Goal: Task Accomplishment & Management: Use online tool/utility

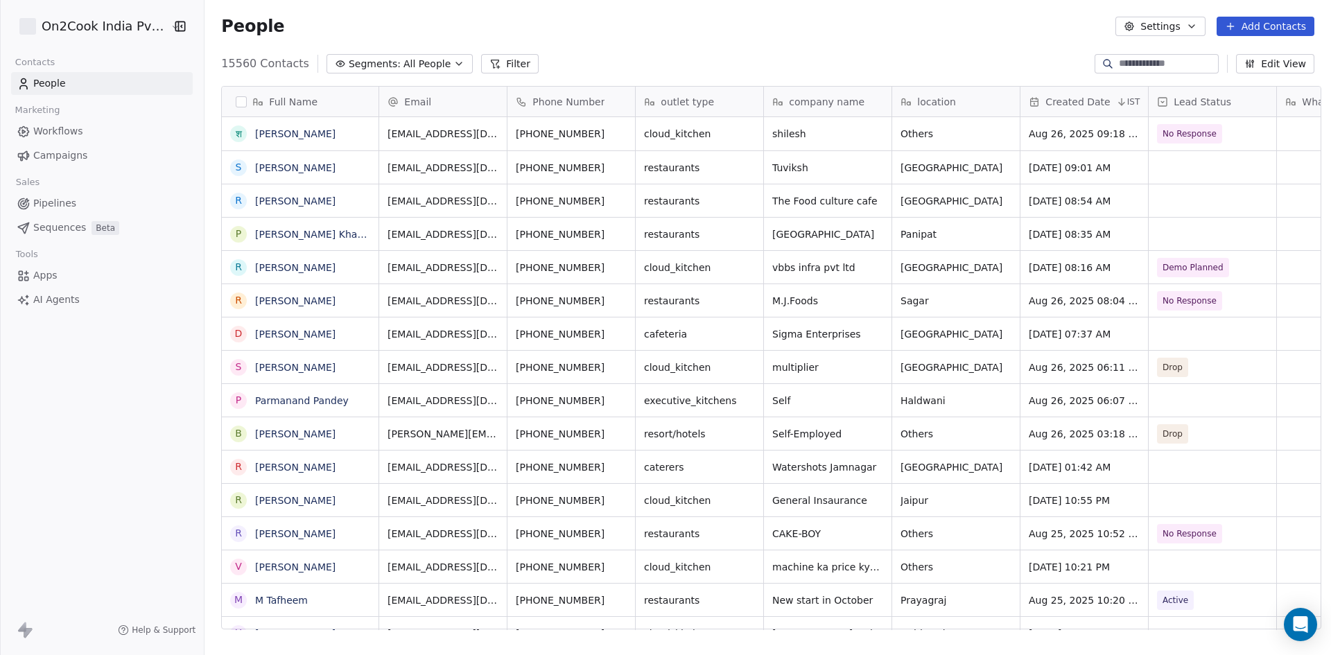
scroll to position [566, 1122]
click at [43, 275] on span "Apps" at bounding box center [45, 275] width 24 height 15
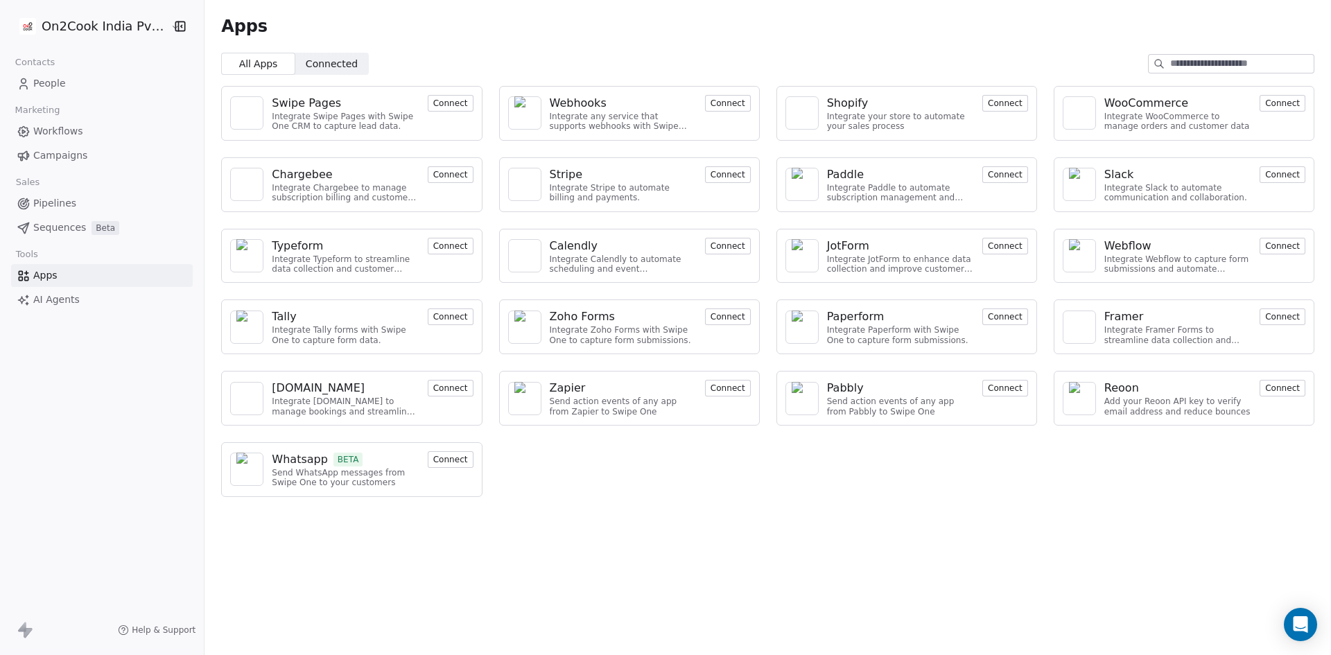
click at [46, 299] on span "AI Agents" at bounding box center [56, 300] width 46 height 15
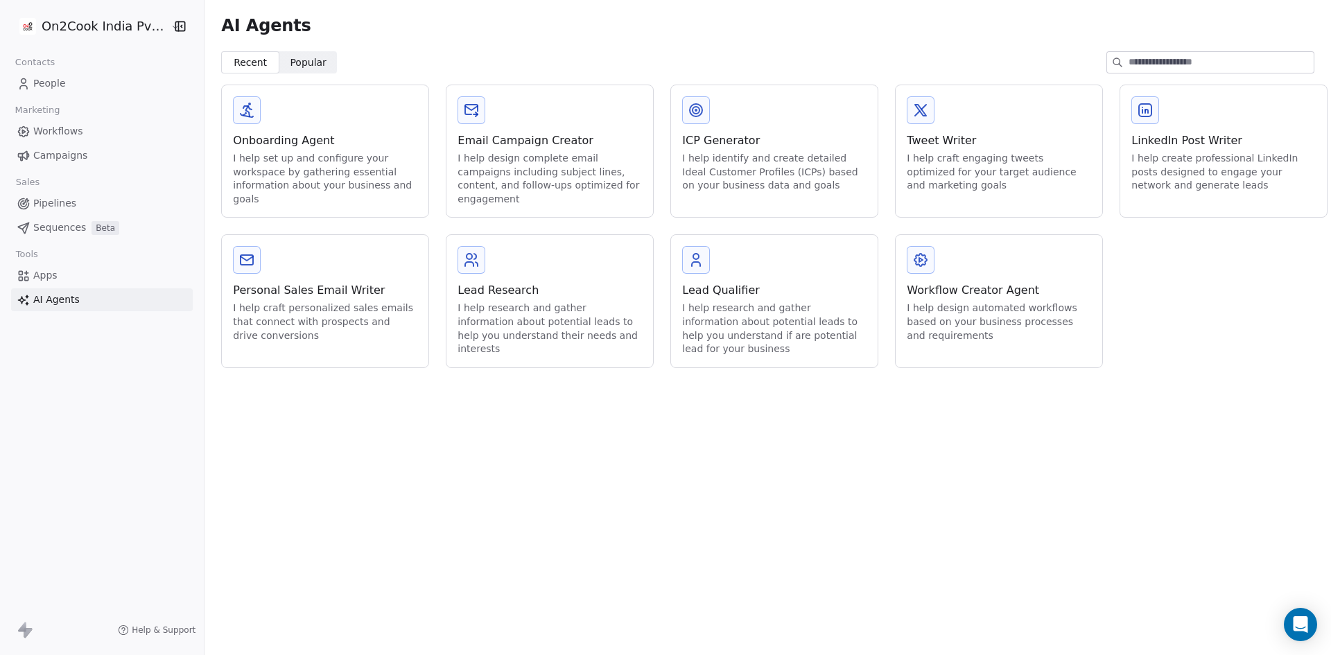
click at [725, 292] on div "Lead Qualifier" at bounding box center [774, 290] width 184 height 17
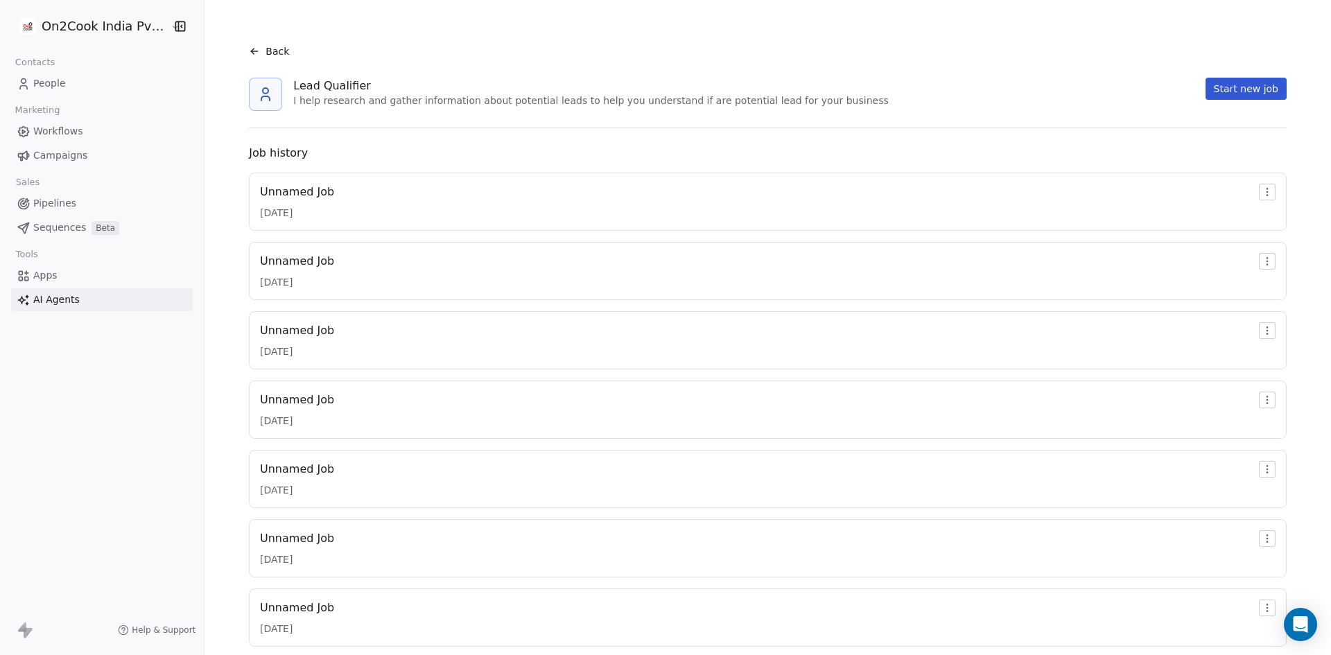
click at [42, 275] on span "Apps" at bounding box center [45, 275] width 24 height 15
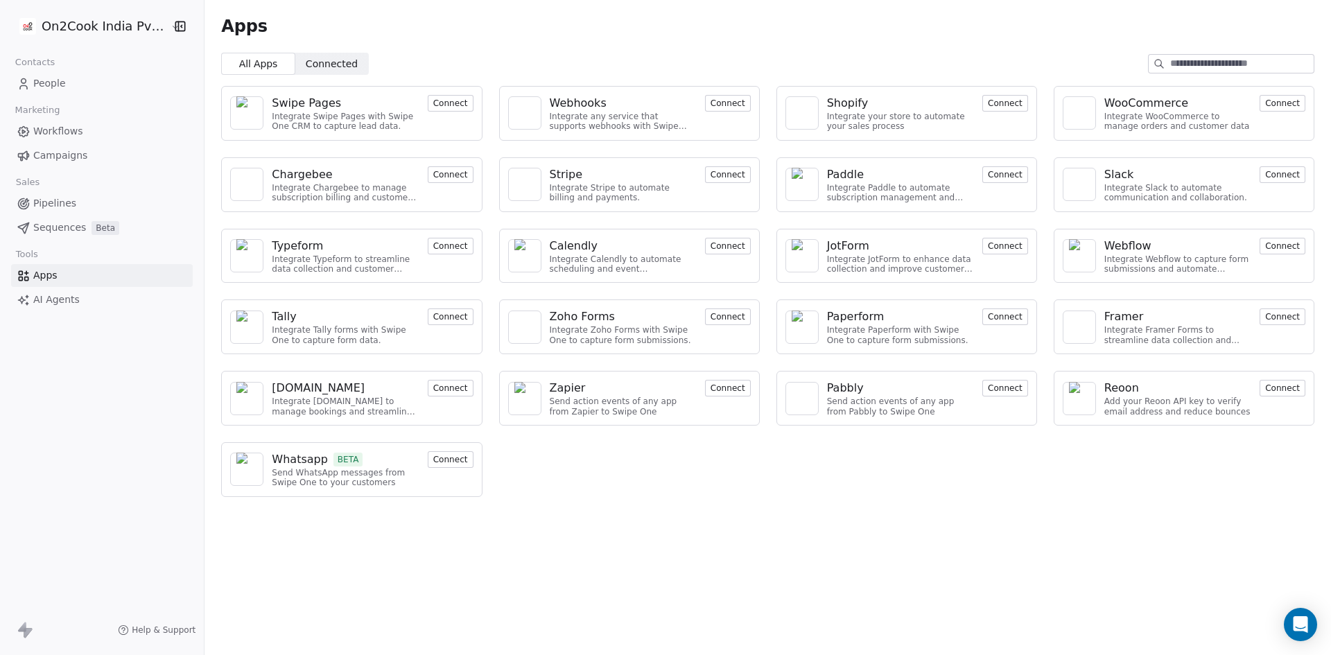
click at [49, 301] on span "AI Agents" at bounding box center [56, 300] width 46 height 15
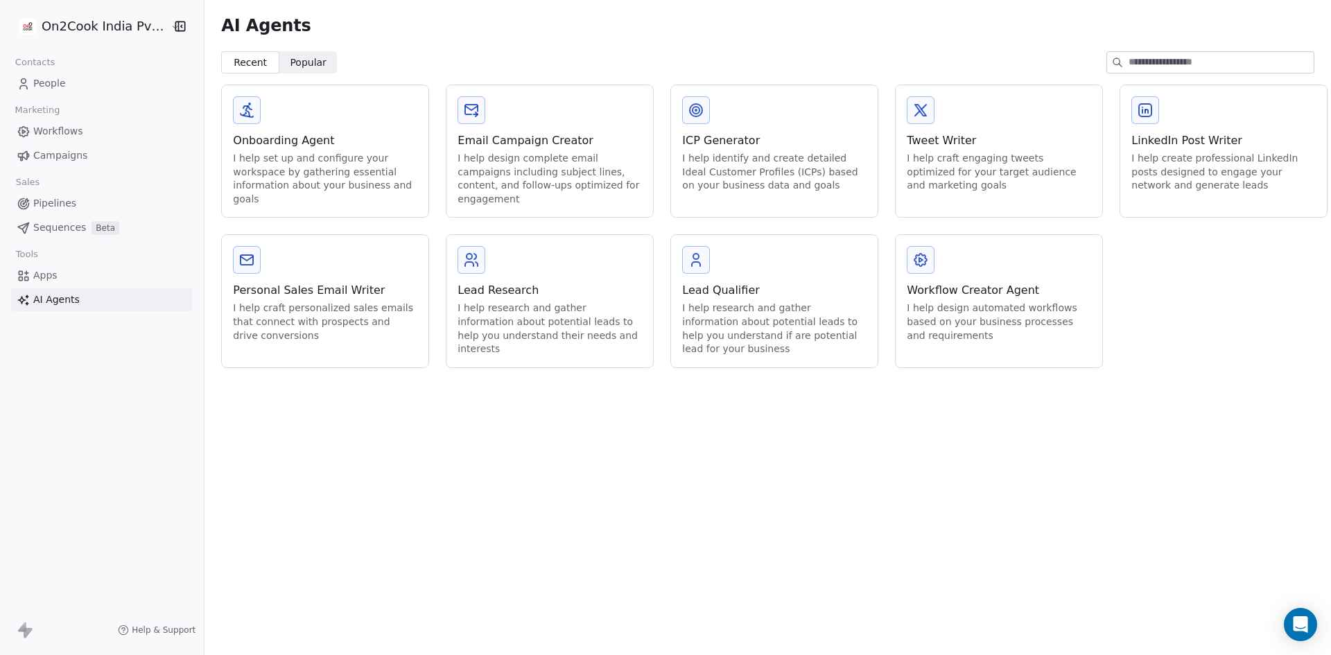
click at [287, 139] on div "Onboarding Agent" at bounding box center [325, 140] width 184 height 17
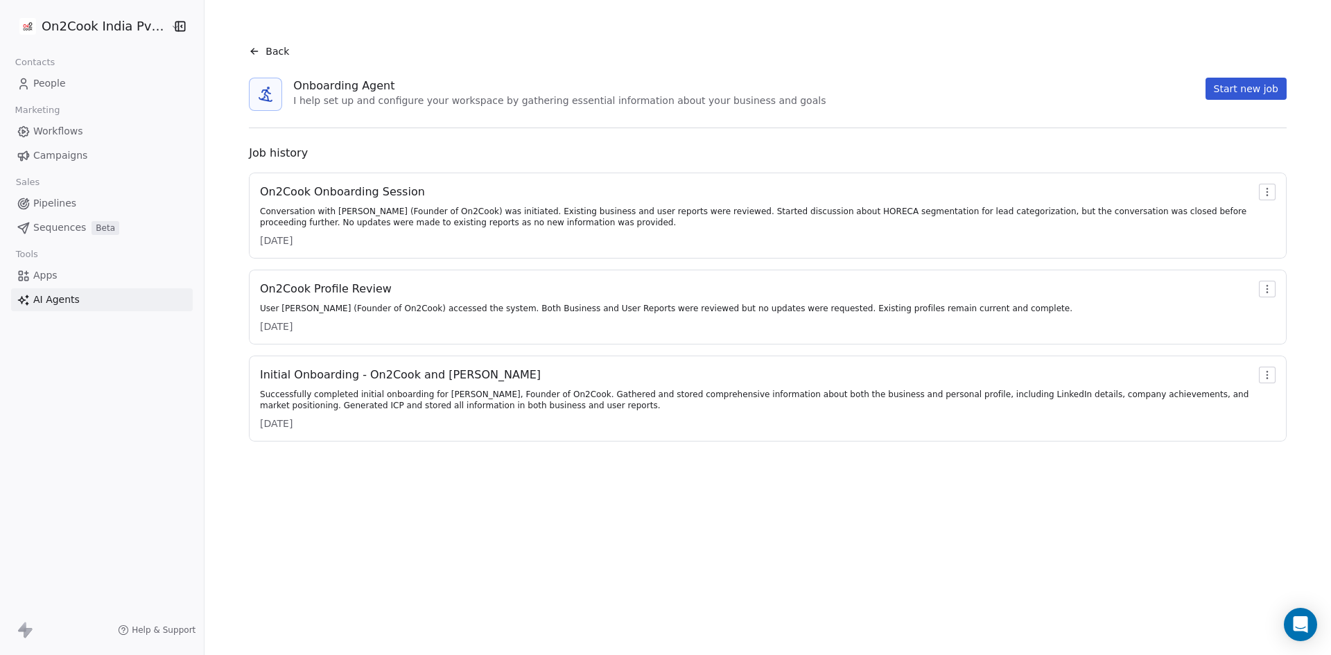
click at [318, 190] on div "On2Cook Onboarding Session" at bounding box center [756, 192] width 993 height 17
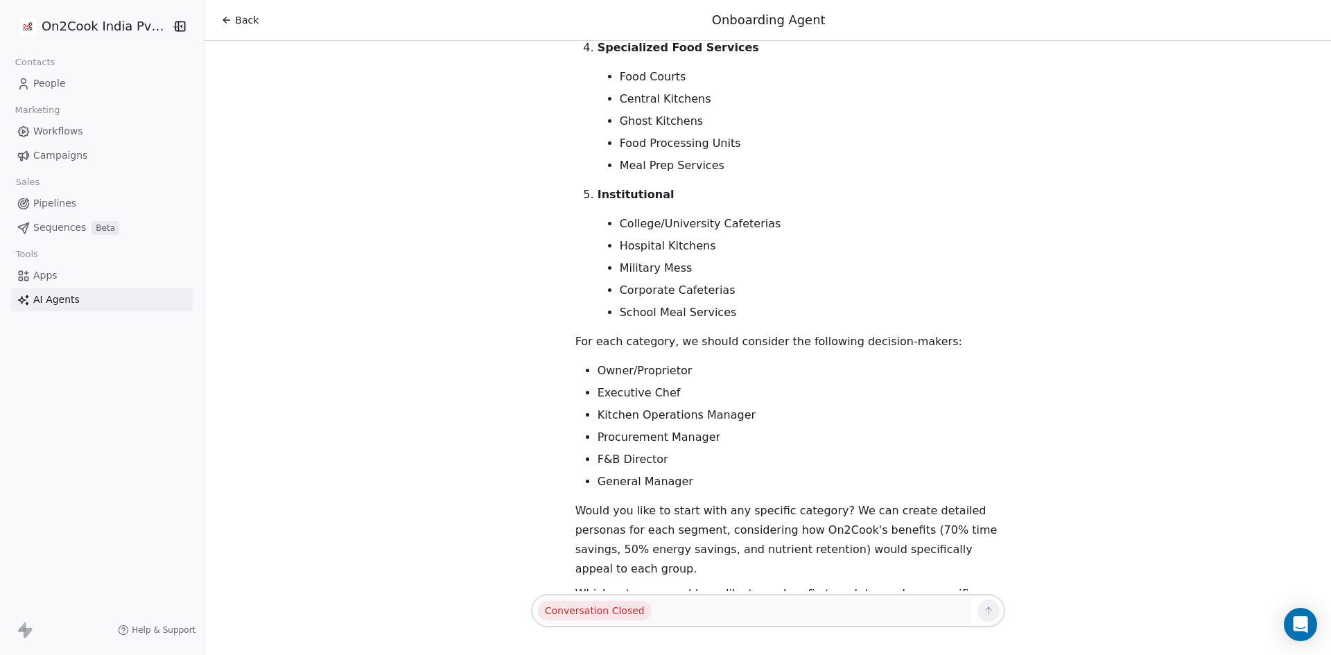
scroll to position [1088, 0]
drag, startPoint x: 817, startPoint y: 467, endPoint x: 623, endPoint y: 471, distance: 194.1
click at [623, 500] on p "Would you like to start with any specific category? We can create detailed pers…" at bounding box center [790, 539] width 430 height 78
click at [693, 508] on p "Would you like to start with any specific category? We can create detailed pers…" at bounding box center [790, 539] width 430 height 78
click at [669, 406] on li "Kitchen Operations Manager" at bounding box center [802, 414] width 408 height 17
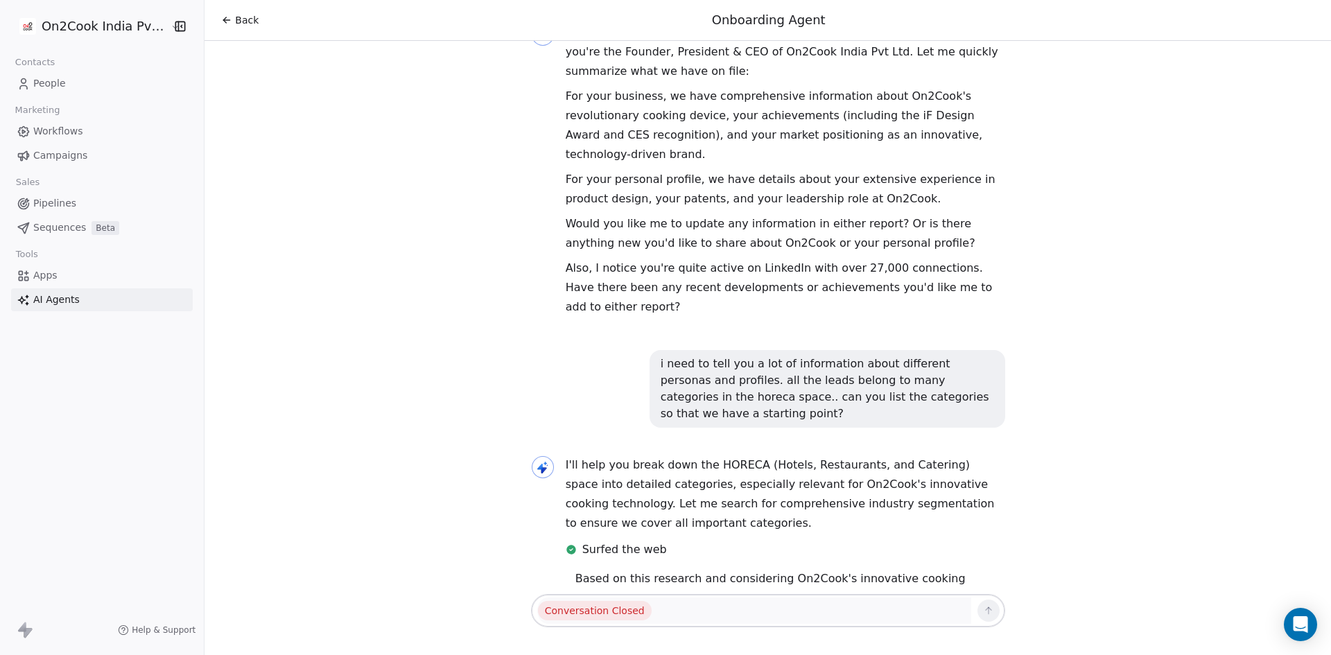
scroll to position [0, 0]
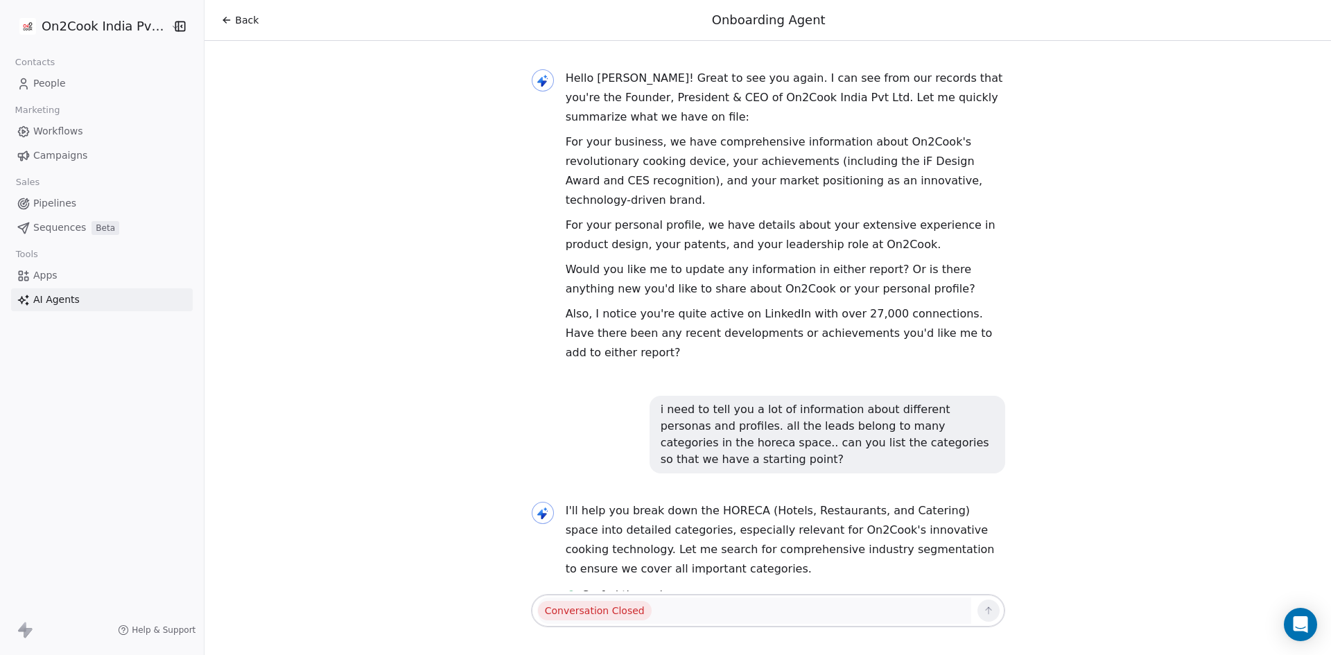
click at [61, 295] on span "AI Agents" at bounding box center [56, 300] width 46 height 15
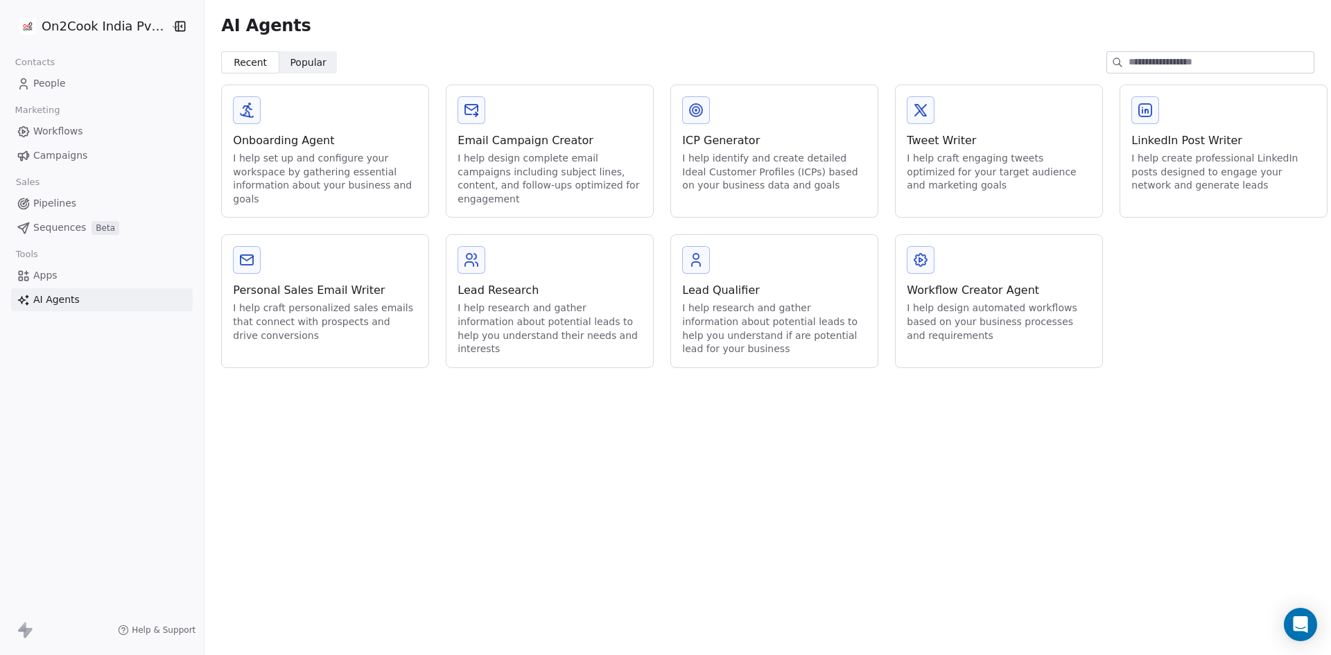
click at [295, 138] on div "Onboarding Agent" at bounding box center [325, 140] width 184 height 17
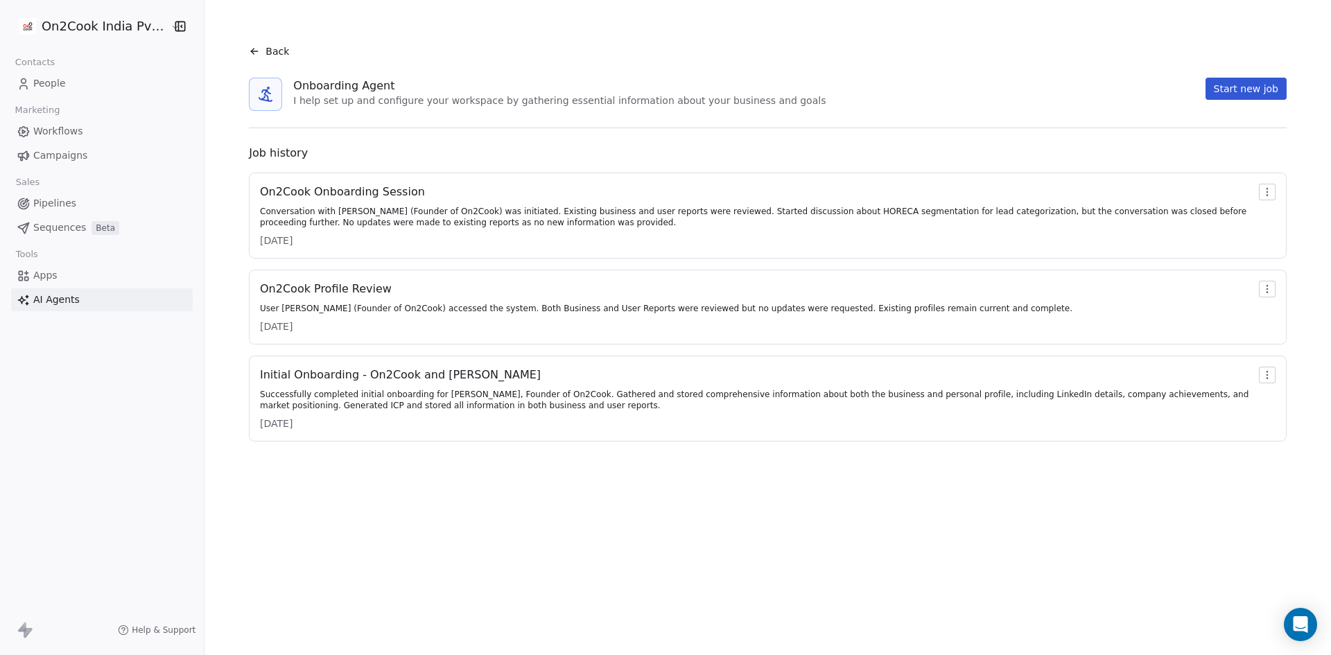
click at [340, 290] on div "On2Cook Profile Review" at bounding box center [666, 289] width 812 height 17
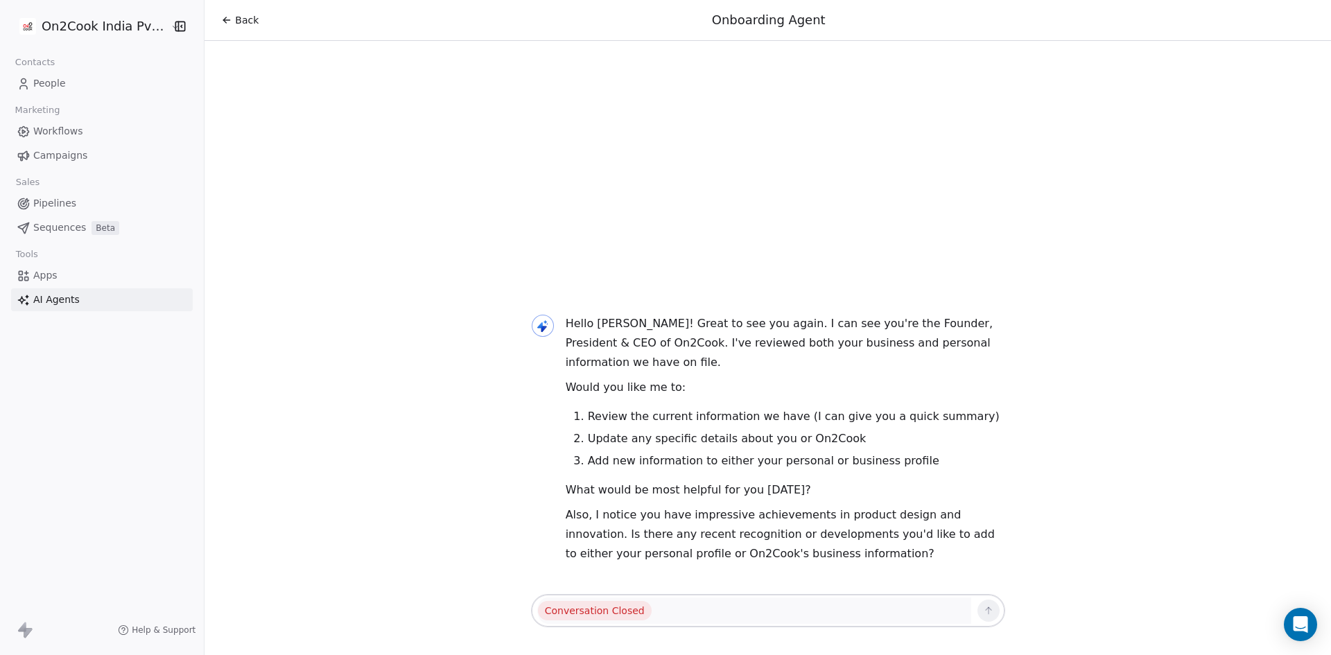
click at [51, 299] on span "AI Agents" at bounding box center [56, 300] width 46 height 15
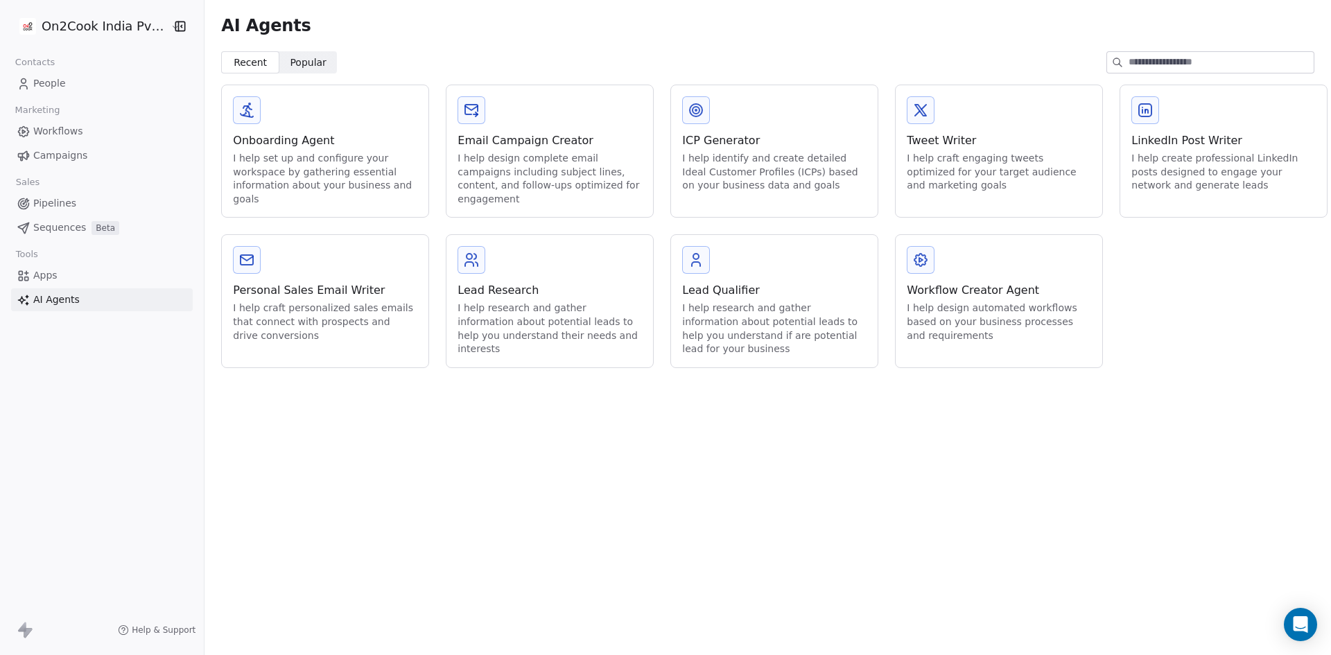
click at [286, 134] on div "Onboarding Agent" at bounding box center [325, 140] width 184 height 17
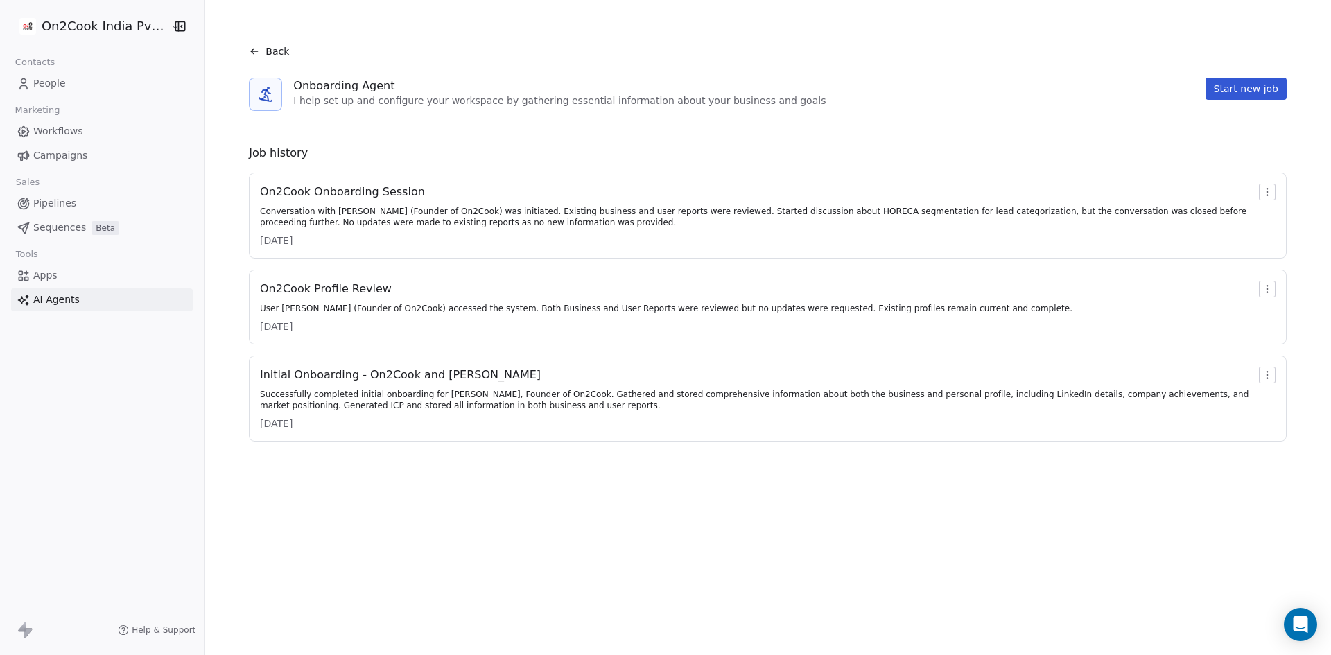
click at [394, 389] on div "Successfully completed initial onboarding for [PERSON_NAME], Founder of On2Cook…" at bounding box center [756, 400] width 993 height 22
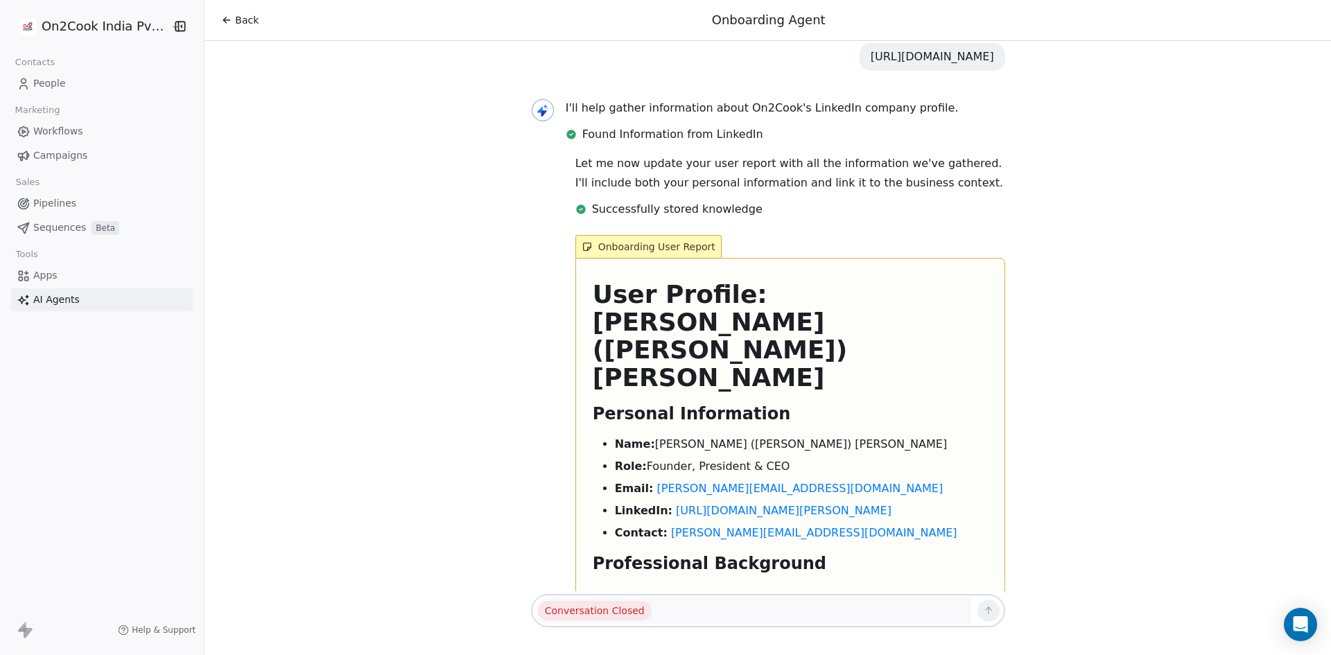
scroll to position [3050, 0]
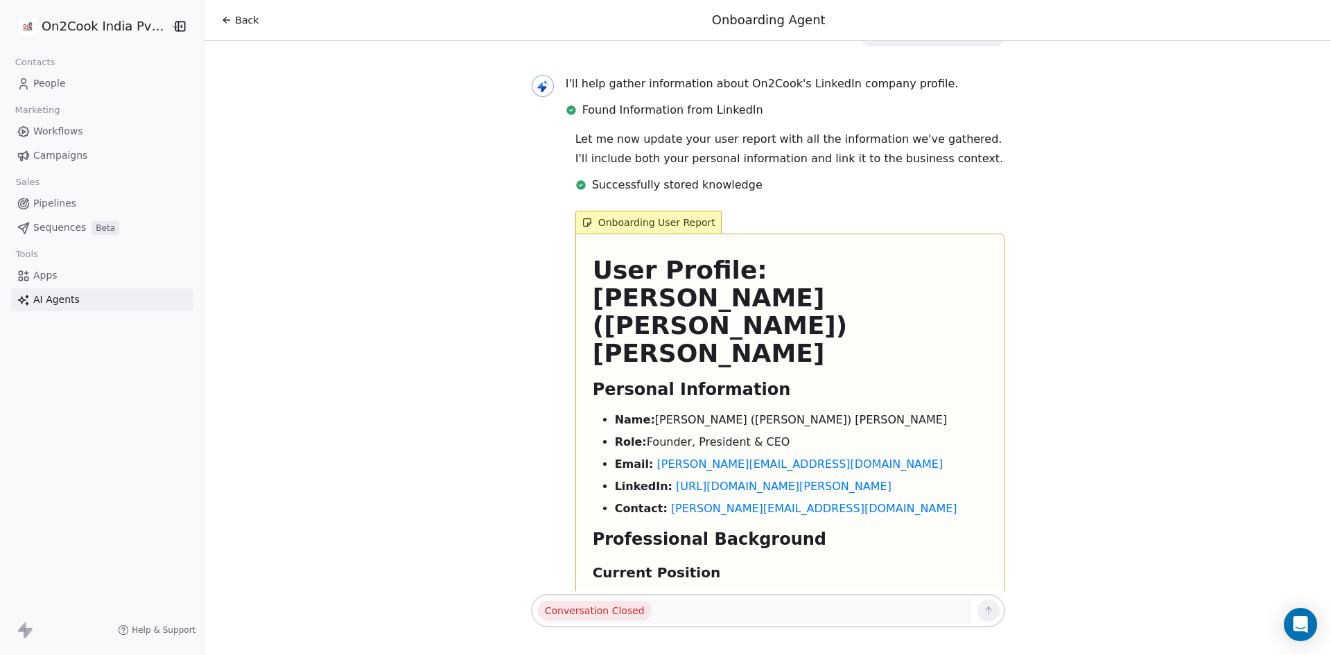
click at [346, 356] on div "Hello [PERSON_NAME]! I'm the Onboarding Agent for Swipe One. I see you're assoc…" at bounding box center [767, 316] width 1126 height 550
click at [52, 299] on span "AI Agents" at bounding box center [56, 300] width 46 height 15
